Goal: Task Accomplishment & Management: Complete application form

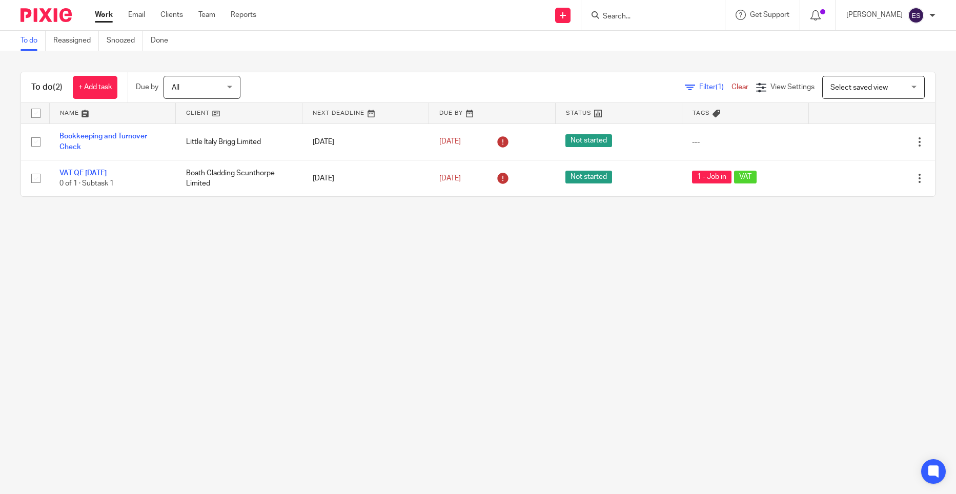
click at [648, 15] on input "Search" at bounding box center [648, 16] width 92 height 9
click button "submit" at bounding box center [0, 0] width 0 height 0
click at [647, 18] on input "shelf" at bounding box center [648, 16] width 92 height 9
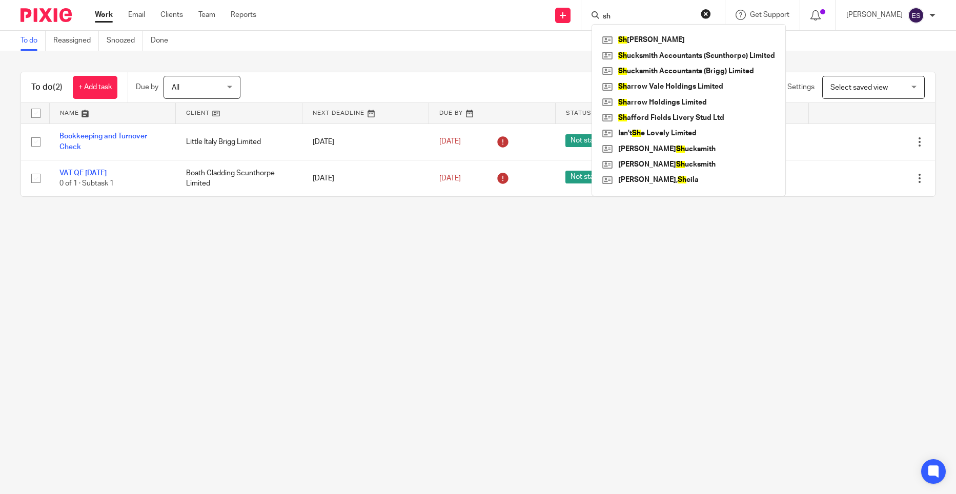
type input "s"
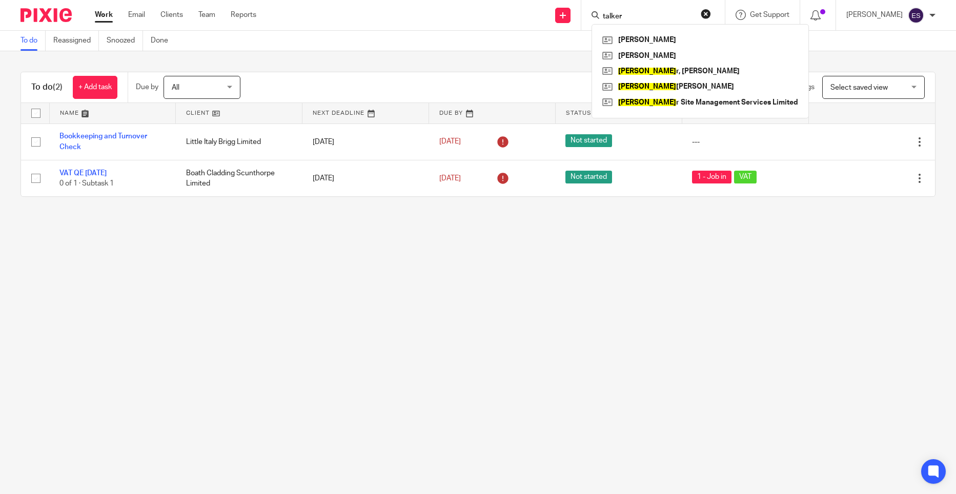
type input "talker"
click button "submit" at bounding box center [0, 0] width 0 height 0
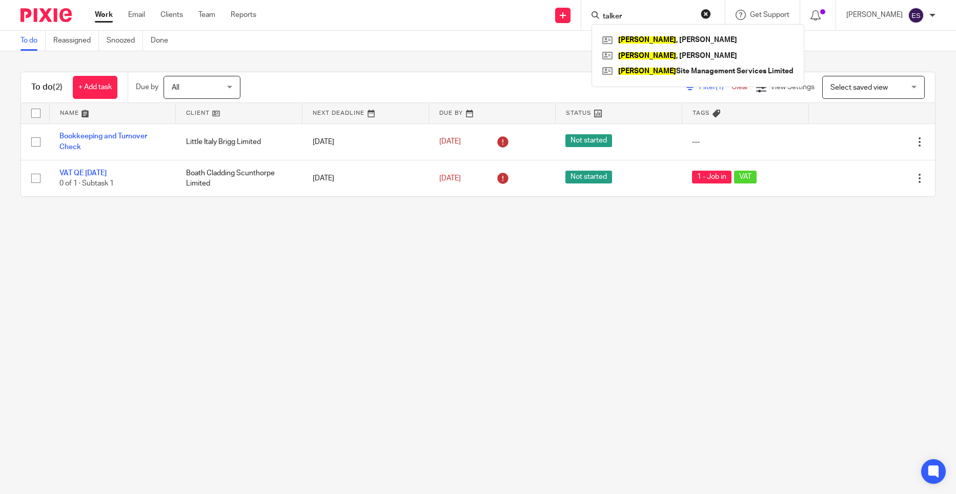
click at [464, 65] on div "To do (2) + Add task Due by All All Today Tomorrow This week Next week This mon…" at bounding box center [478, 134] width 956 height 166
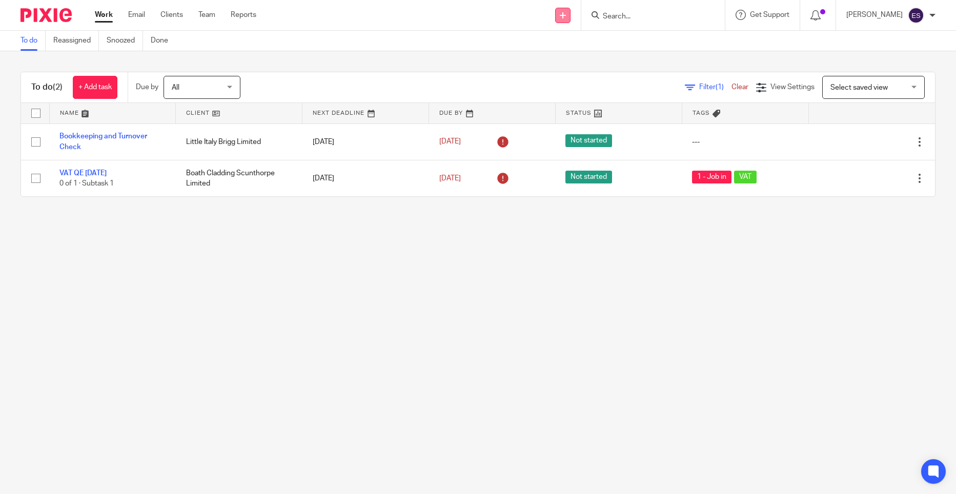
click at [562, 20] on link at bounding box center [562, 15] width 15 height 15
click at [503, 27] on div "Send new email Create task Add client Request signature Get Support Contact via…" at bounding box center [614, 15] width 684 height 30
click at [571, 17] on link at bounding box center [562, 15] width 15 height 15
click at [338, 60] on div "To do (2) + Add task Due by All All Today Tomorrow This week Next week This mon…" at bounding box center [478, 134] width 956 height 166
click at [177, 15] on link "Clients" at bounding box center [171, 15] width 23 height 10
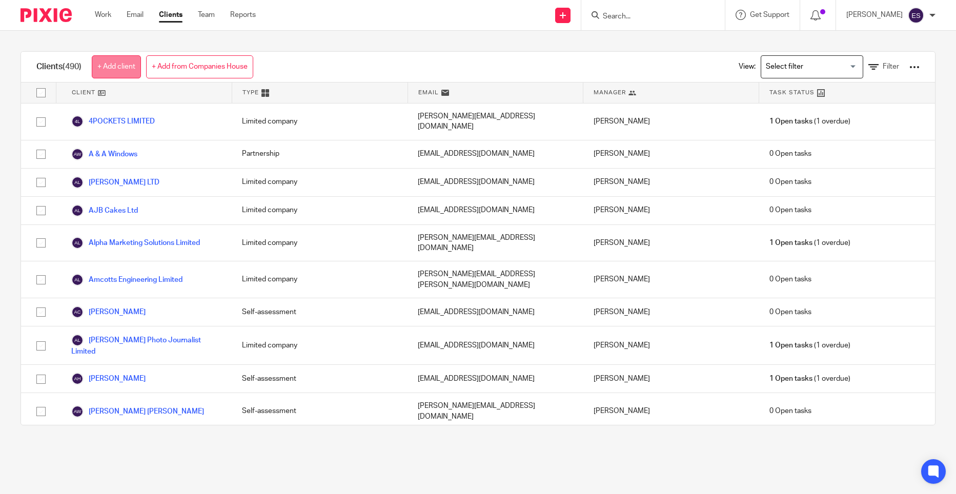
click at [131, 64] on link "+ Add client" at bounding box center [116, 66] width 49 height 23
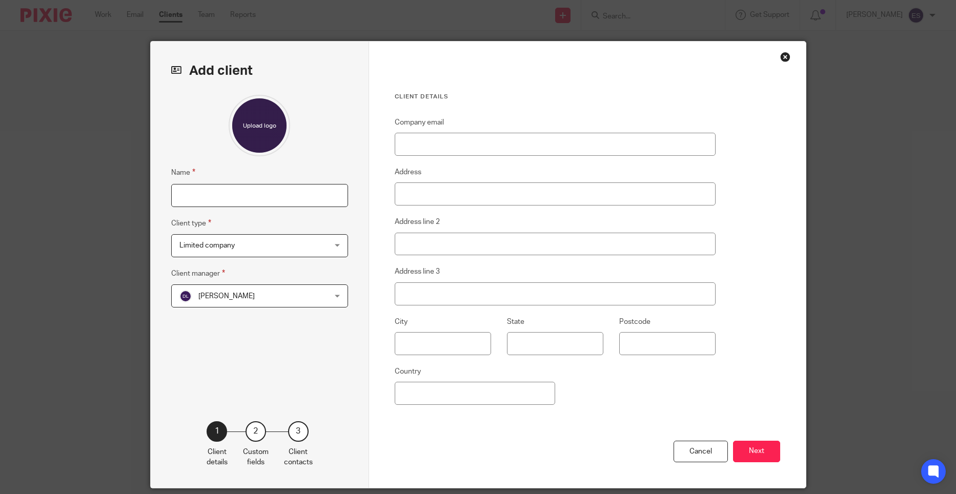
click at [293, 195] on input "Name" at bounding box center [259, 195] width 177 height 23
type input "Shelftalker Limited"
click at [296, 302] on span "[PERSON_NAME]" at bounding box center [246, 296] width 134 height 22
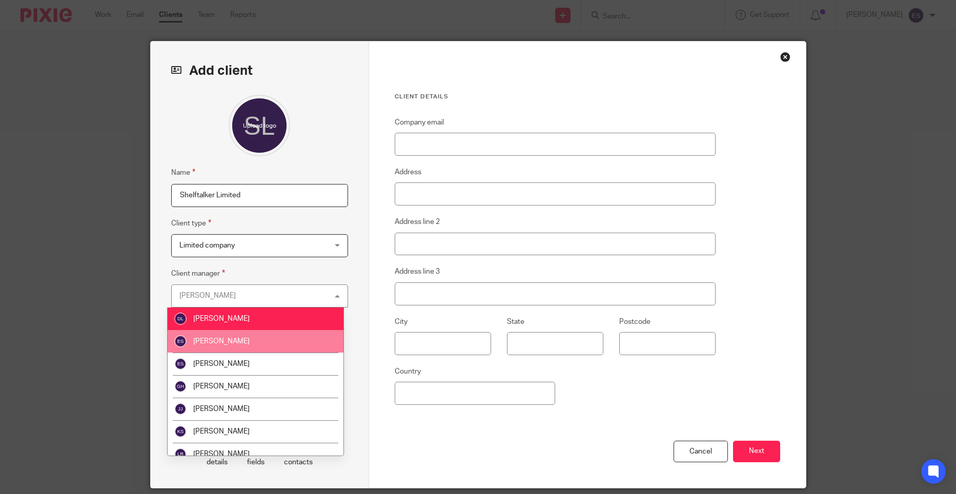
click at [258, 339] on li "[PERSON_NAME]" at bounding box center [256, 341] width 176 height 23
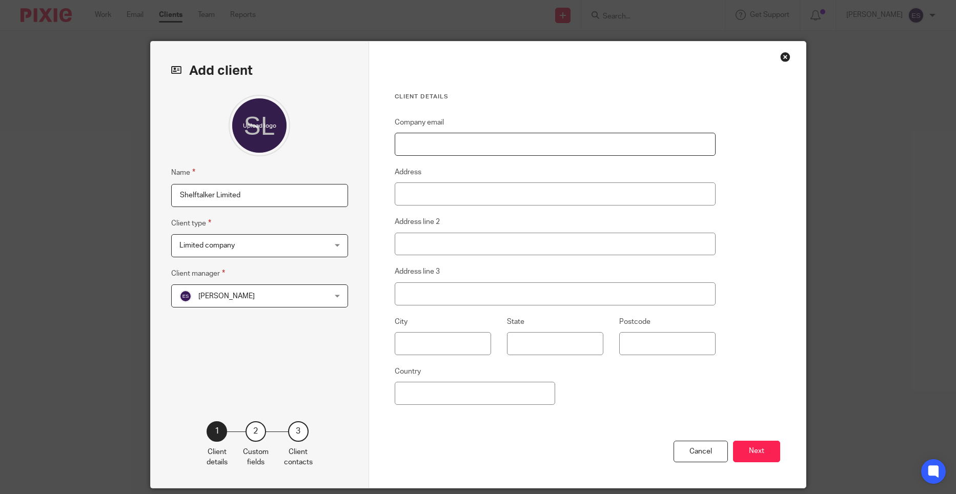
click at [506, 142] on input "Company email" at bounding box center [555, 144] width 321 height 23
click at [471, 145] on input "Company email" at bounding box center [555, 144] width 321 height 23
type input "[PERSON_NAME][EMAIL_ADDRESS][DOMAIN_NAME]"
click at [468, 194] on input "Address" at bounding box center [555, 194] width 321 height 23
click at [2, 279] on div "Add client Name Shelftalker Limited Client type Limited company Limited company…" at bounding box center [478, 247] width 956 height 494
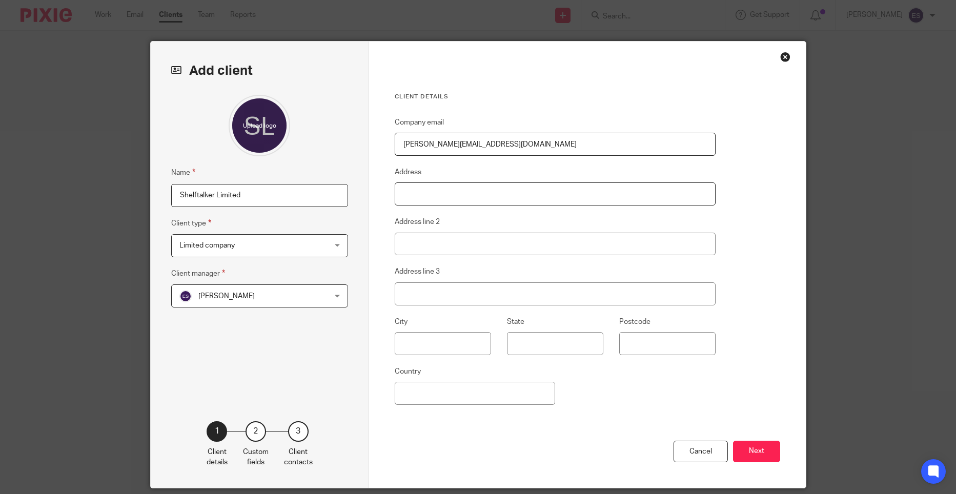
click at [467, 197] on input "Address" at bounding box center [555, 194] width 321 height 23
type input "Unit 3b The Pattern Store"
type input "Station Approach"
type input "Marshalls Yard"
type input "Gainsborough"
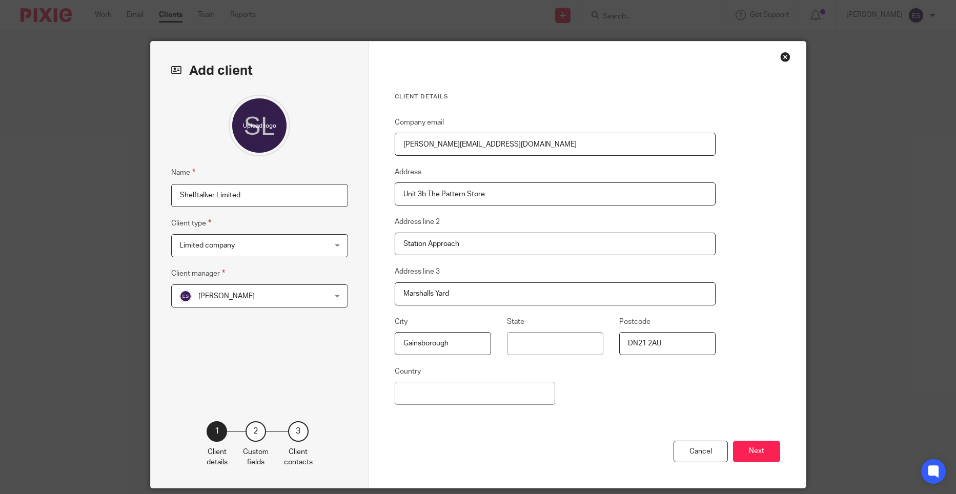
type input "DN21 2AU"
type input "United Kingdom"
click at [464, 452] on div "Cancel Next" at bounding box center [588, 465] width 386 height 48
click at [750, 449] on button "Next" at bounding box center [756, 452] width 47 height 22
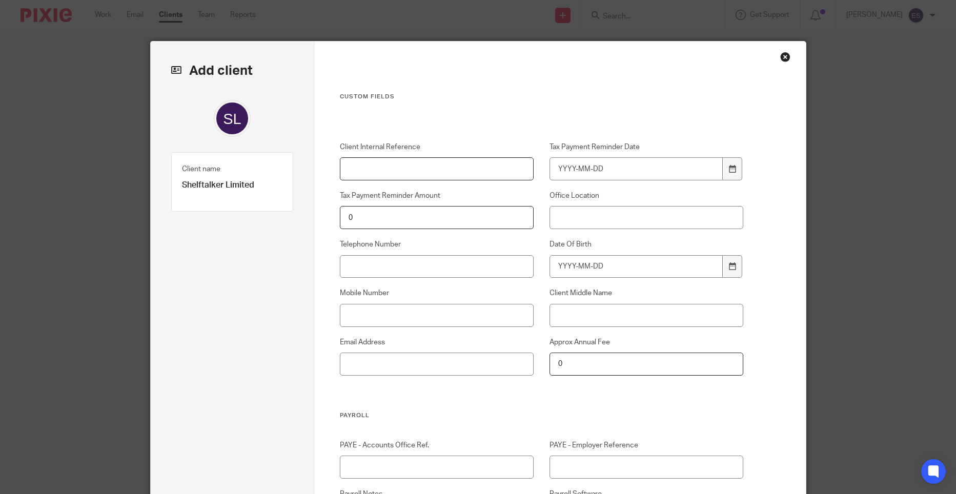
click at [431, 175] on input "Client Internal Reference" at bounding box center [437, 168] width 194 height 23
type input "S136"
click at [591, 225] on input "Office Location" at bounding box center [647, 217] width 194 height 23
type input "Scunthorpe"
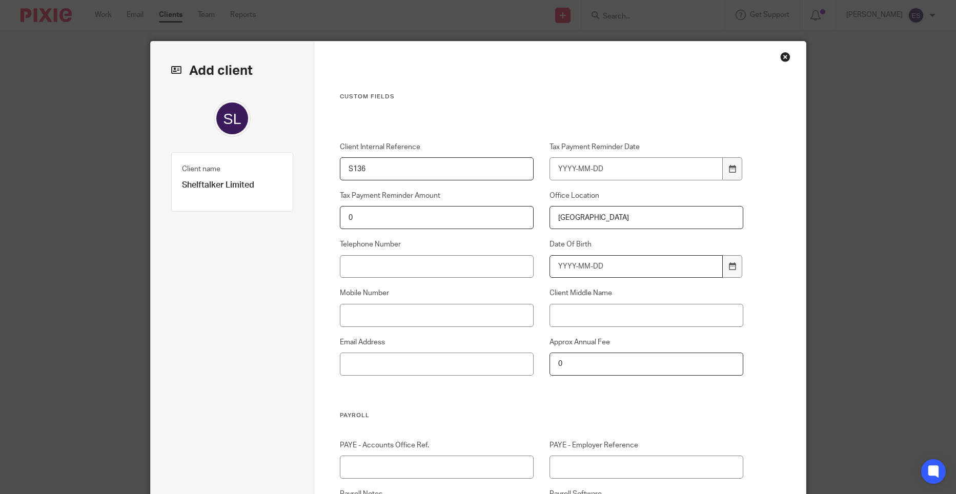
click at [610, 274] on input "Date Of Birth" at bounding box center [636, 266] width 173 height 23
type input "1973-01-25"
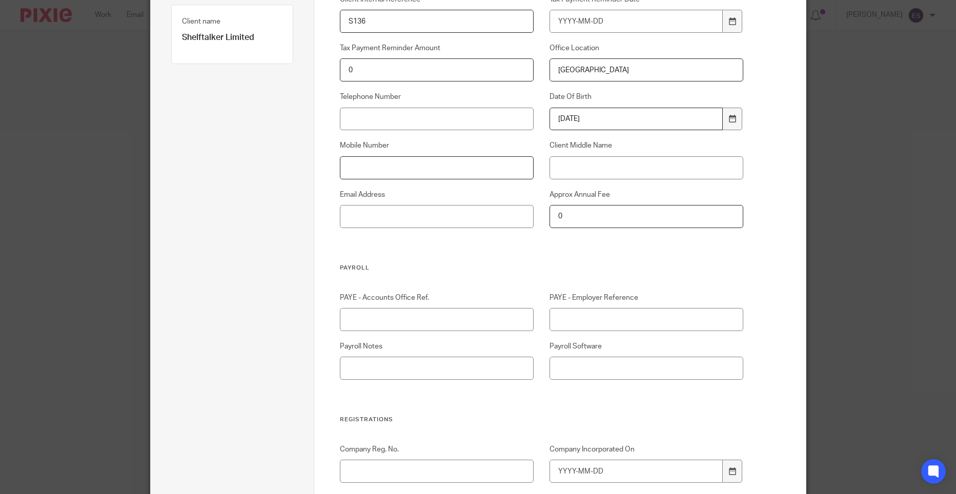
scroll to position [154, 0]
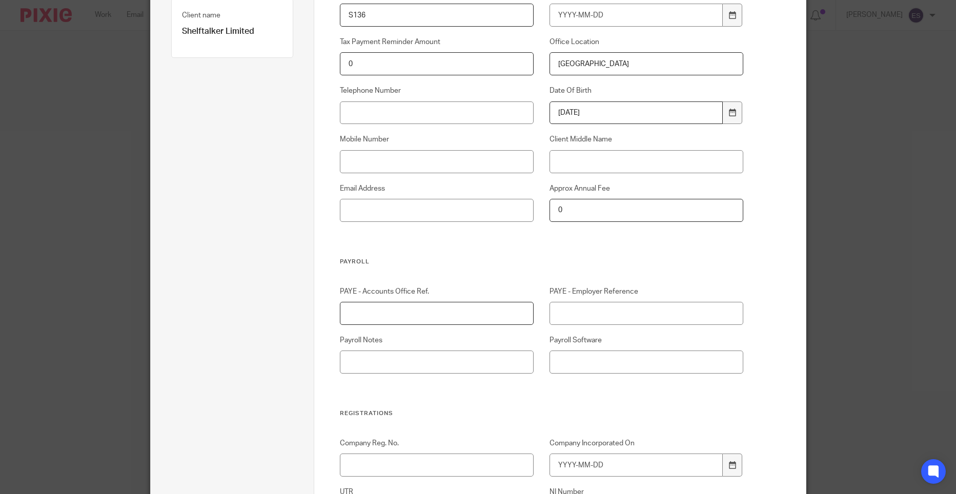
click at [426, 310] on input "PAYE - Accounts Office Ref." at bounding box center [437, 313] width 194 height 23
type input "120PL03532167"
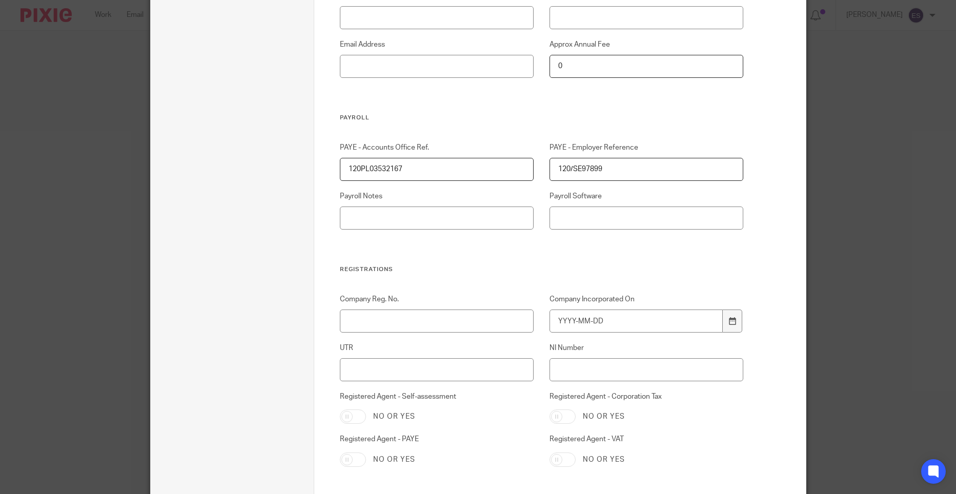
scroll to position [308, 0]
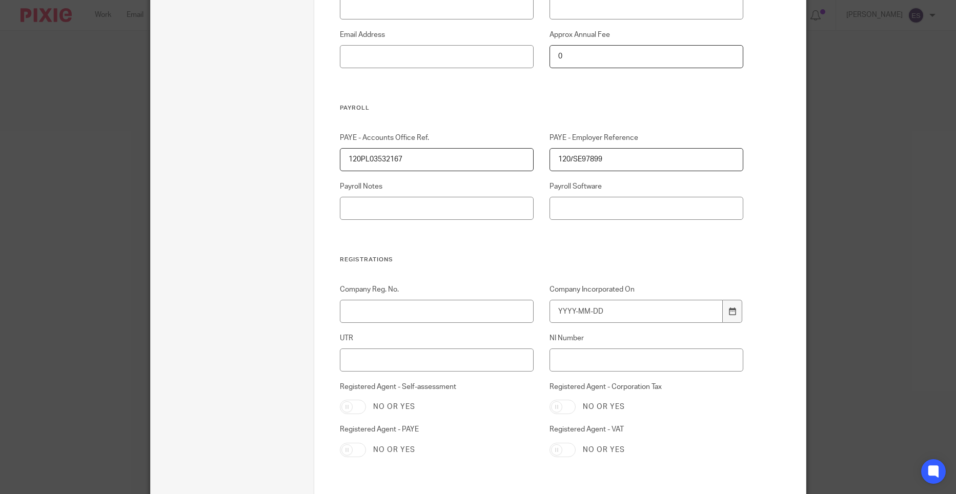
type input "120/SE97899"
click at [890, 292] on div "Add client Name Shelftalker Limited Client type Limited company Limited company…" at bounding box center [478, 247] width 956 height 494
click at [497, 239] on div "PAYE - Accounts Office Ref. 120PL03532167 PAYE - Employer Reference 120/SE97899…" at bounding box center [533, 194] width 419 height 123
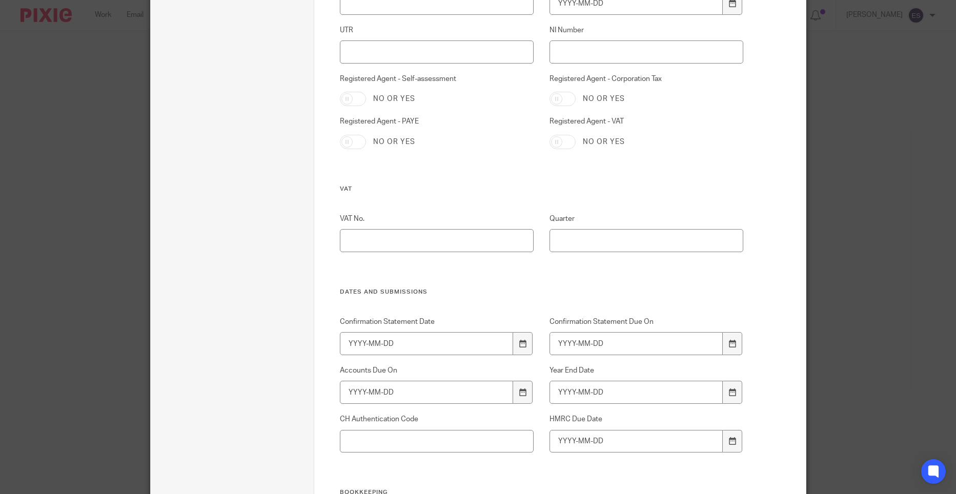
scroll to position [615, 0]
click at [912, 147] on div "Add client Name Shelftalker Limited Client type Limited company Limited company…" at bounding box center [478, 247] width 956 height 494
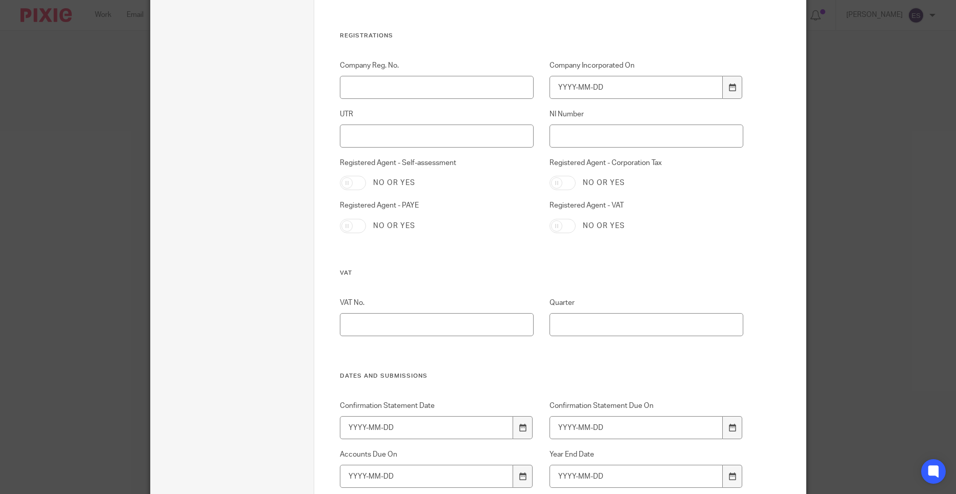
scroll to position [513, 0]
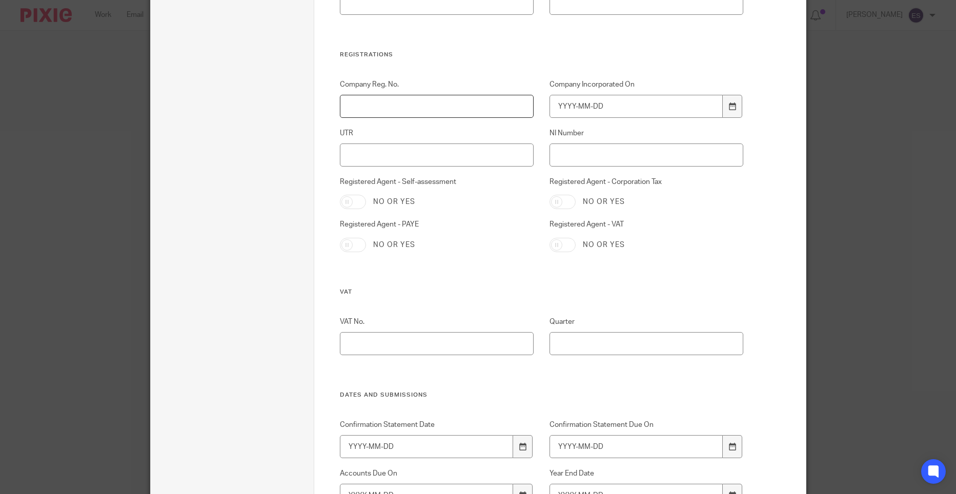
click at [378, 105] on input "Company Reg. No." at bounding box center [437, 106] width 194 height 23
type input "16325015"
click at [556, 104] on input "Company Incorporated On" at bounding box center [636, 106] width 173 height 23
type input "2025-03-18"
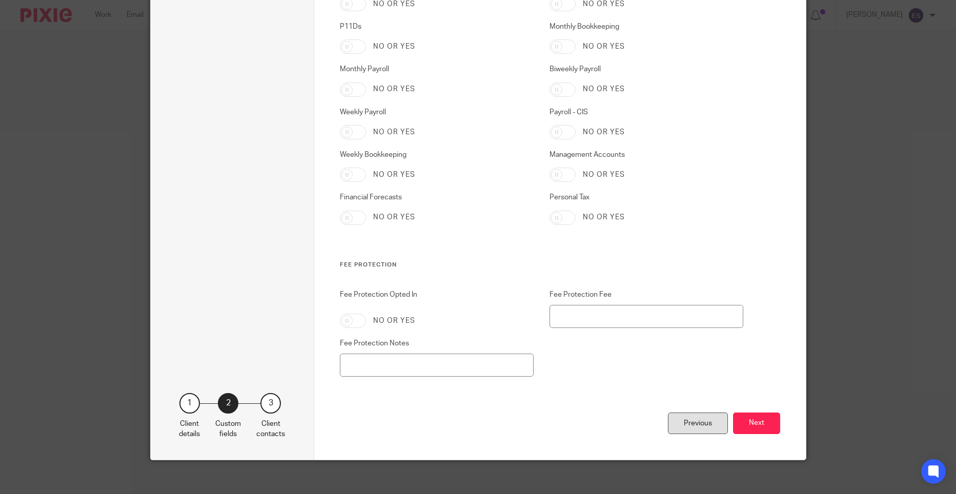
scroll to position [1714, 0]
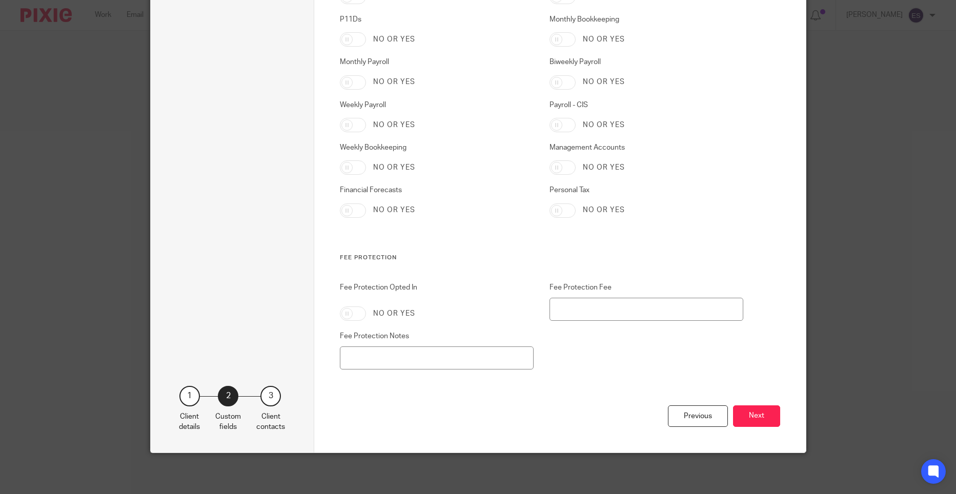
click at [766, 405] on div "Previous Next" at bounding box center [560, 429] width 440 height 48
click at [761, 418] on button "Next" at bounding box center [756, 416] width 47 height 22
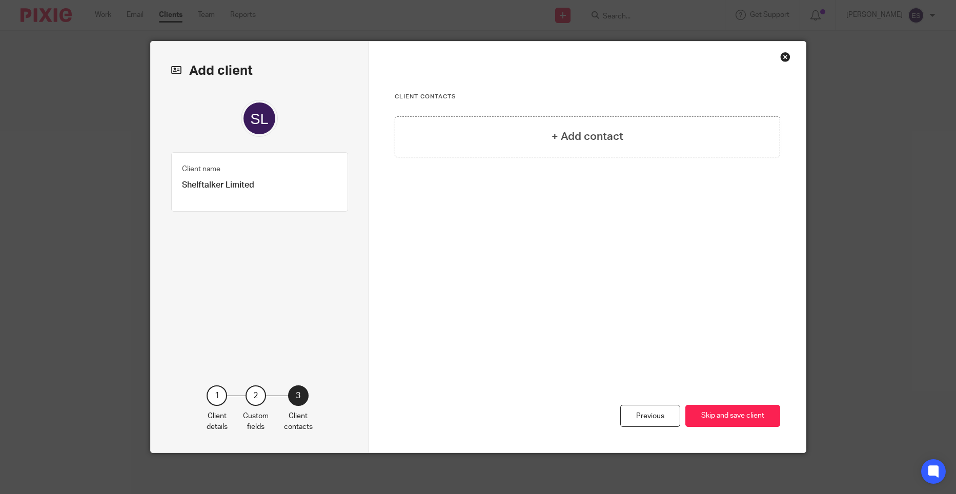
scroll to position [0, 0]
click at [726, 420] on button "Skip and save client" at bounding box center [732, 416] width 95 height 22
click at [732, 411] on button "Skip and save client" at bounding box center [732, 416] width 95 height 22
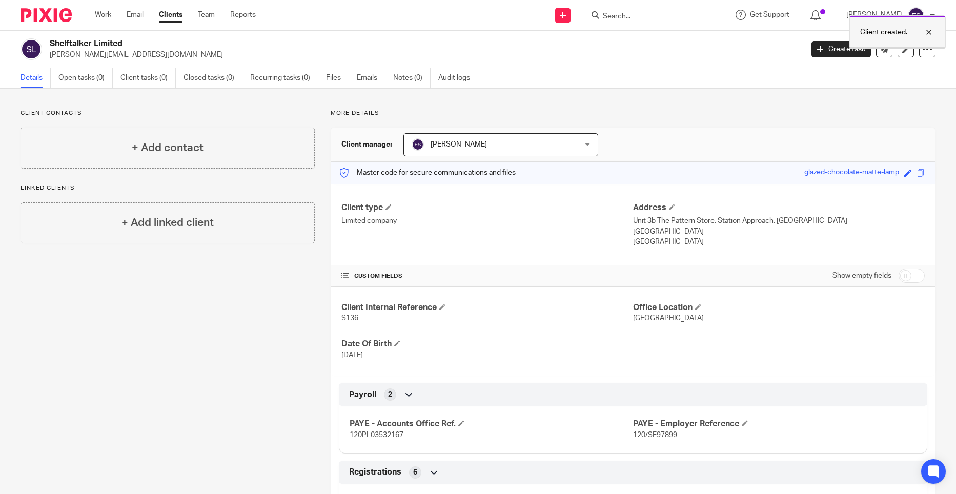
click at [928, 36] on div at bounding box center [921, 32] width 28 height 12
drag, startPoint x: 172, startPoint y: 280, endPoint x: 141, endPoint y: 268, distance: 32.8
click at [172, 280] on div "Client contacts + Add contact Linked clients + Add linked client" at bounding box center [160, 361] width 310 height 504
